Goal: Obtain resource: Obtain resource

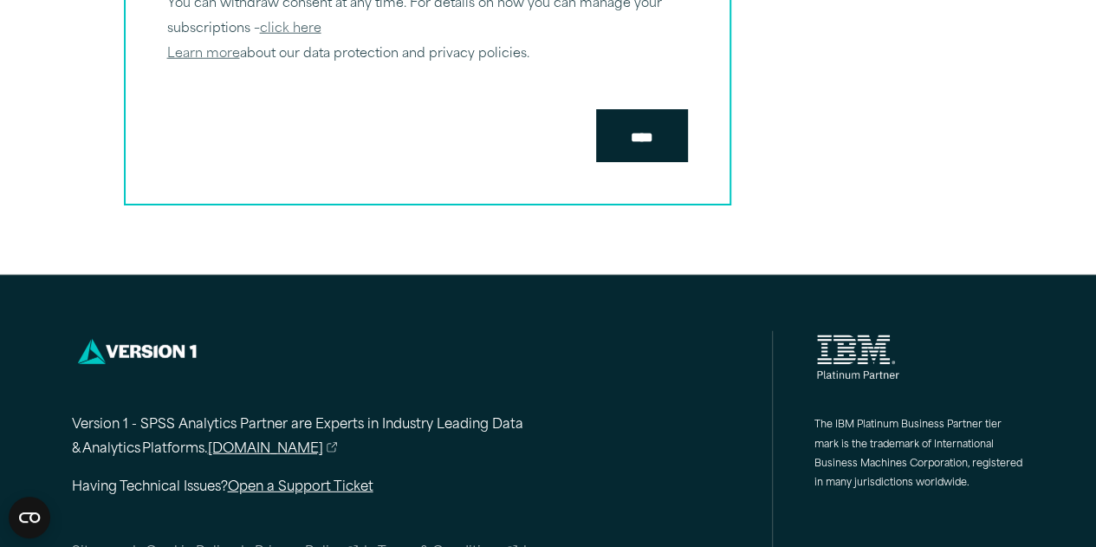
scroll to position [2262, 0]
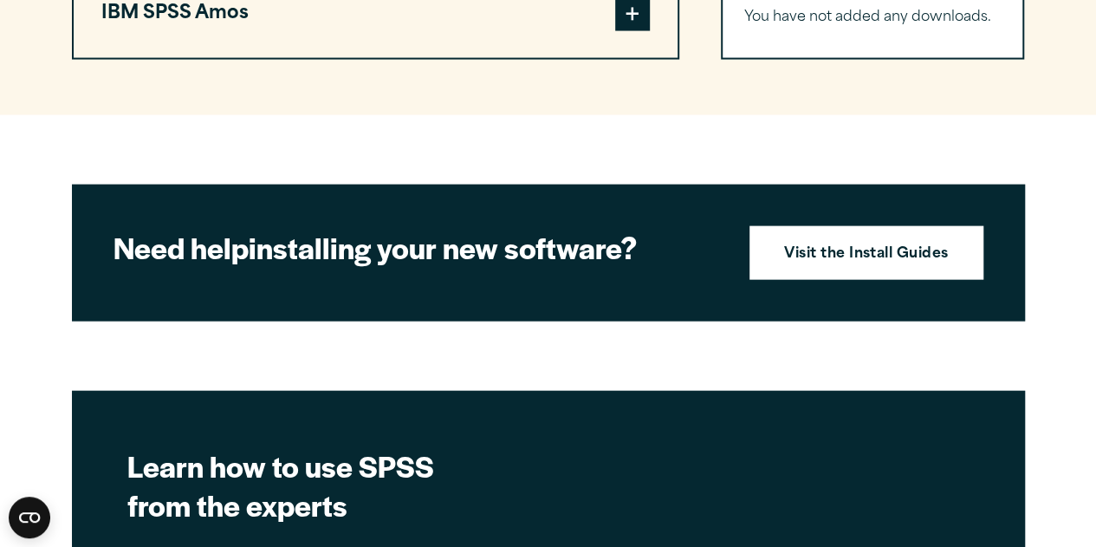
scroll to position [1788, 0]
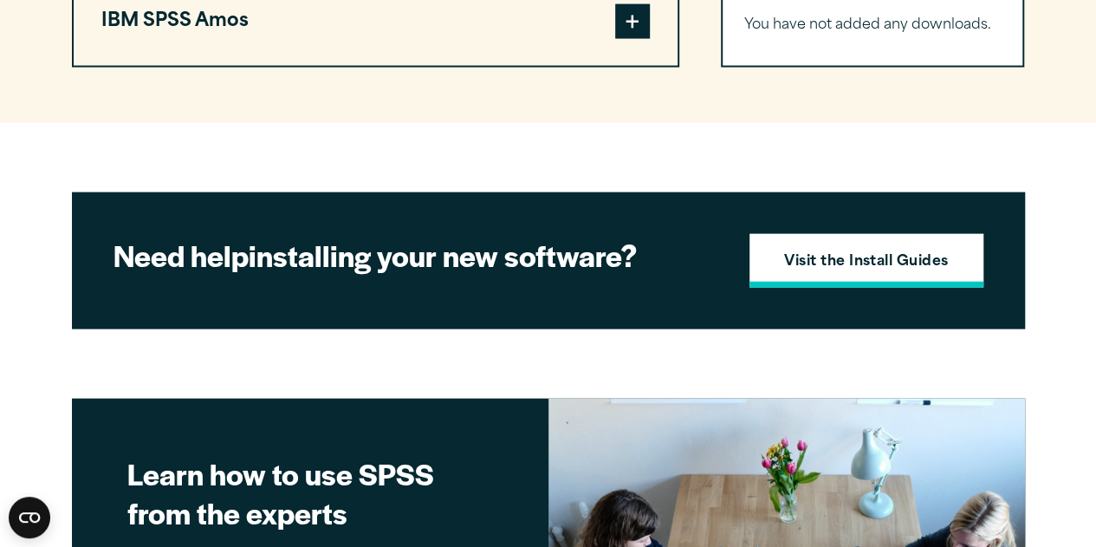
click at [792, 263] on strong "Visit the Install Guides" at bounding box center [866, 262] width 165 height 23
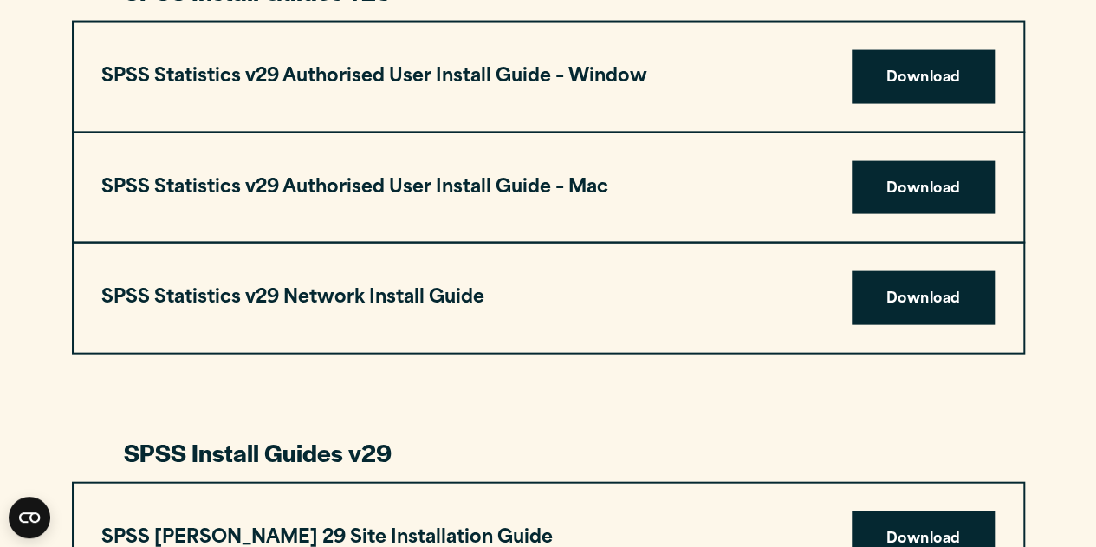
scroll to position [1781, 0]
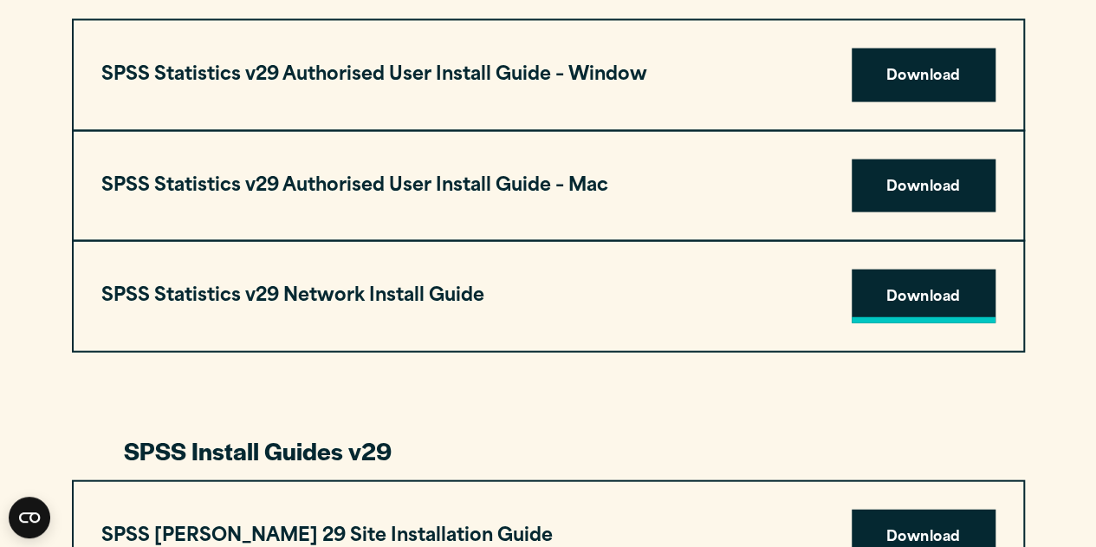
click at [878, 301] on link "Download" at bounding box center [924, 297] width 144 height 54
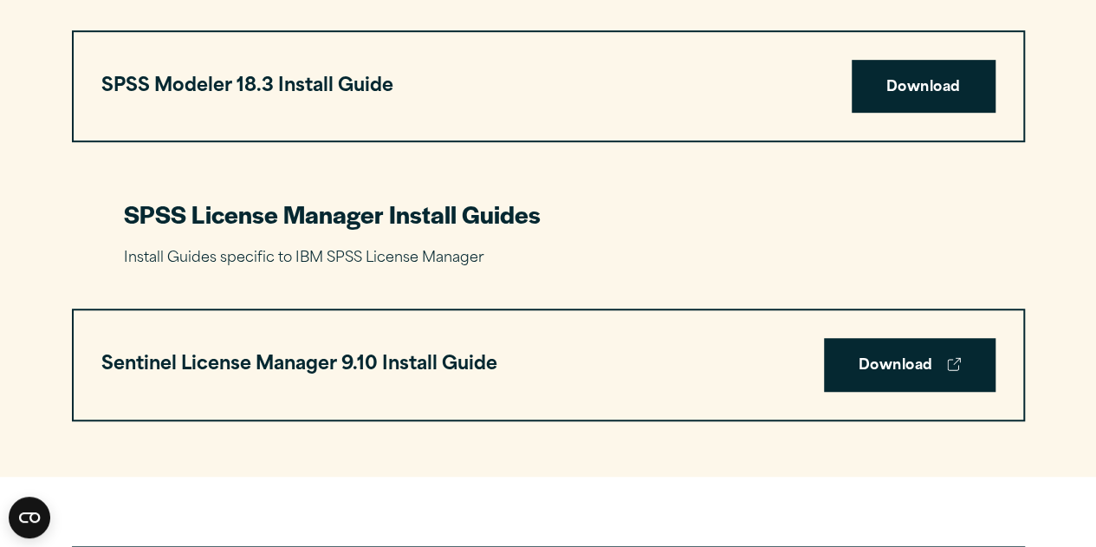
scroll to position [3764, 0]
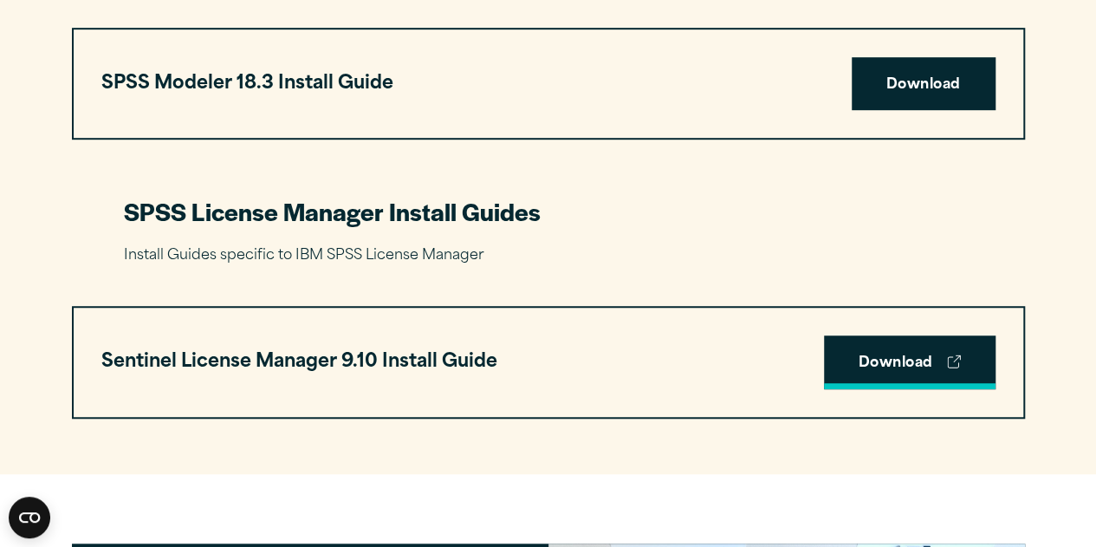
click at [875, 364] on link "Download" at bounding box center [910, 362] width 172 height 54
